Goal: Find specific page/section

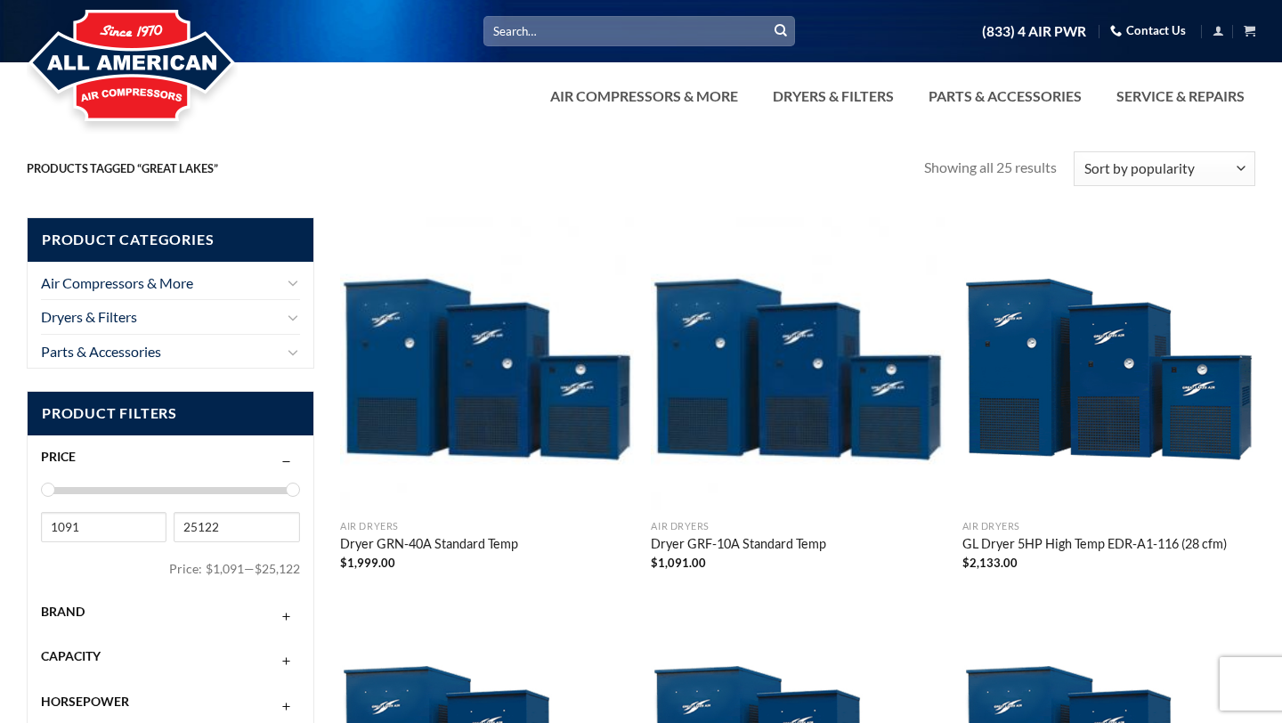
click at [592, 26] on input "Search for:" at bounding box center [639, 30] width 312 height 29
paste input "GRF-20A-116"
type input "GRF-20A-116"
click at [767, 18] on button "Submit" at bounding box center [780, 31] width 27 height 27
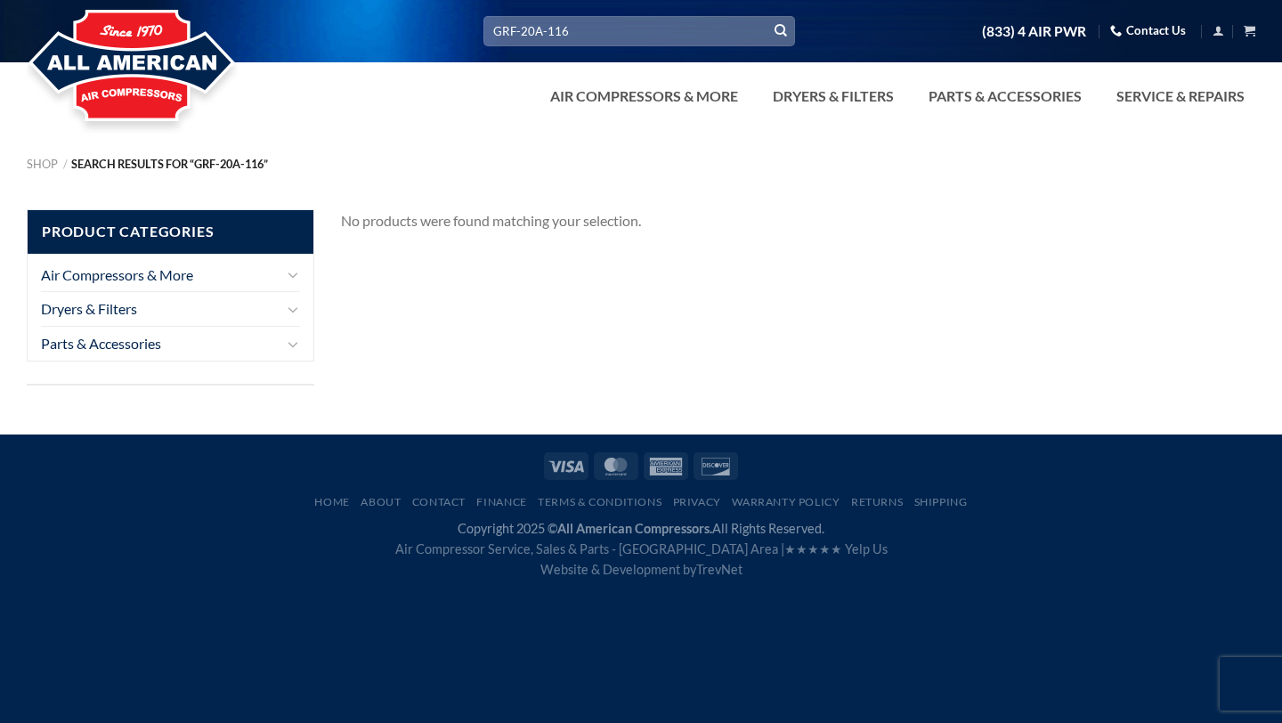
click at [1165, 35] on link "Contact Us" at bounding box center [1148, 31] width 76 height 28
